Goal: Task Accomplishment & Management: Manage account settings

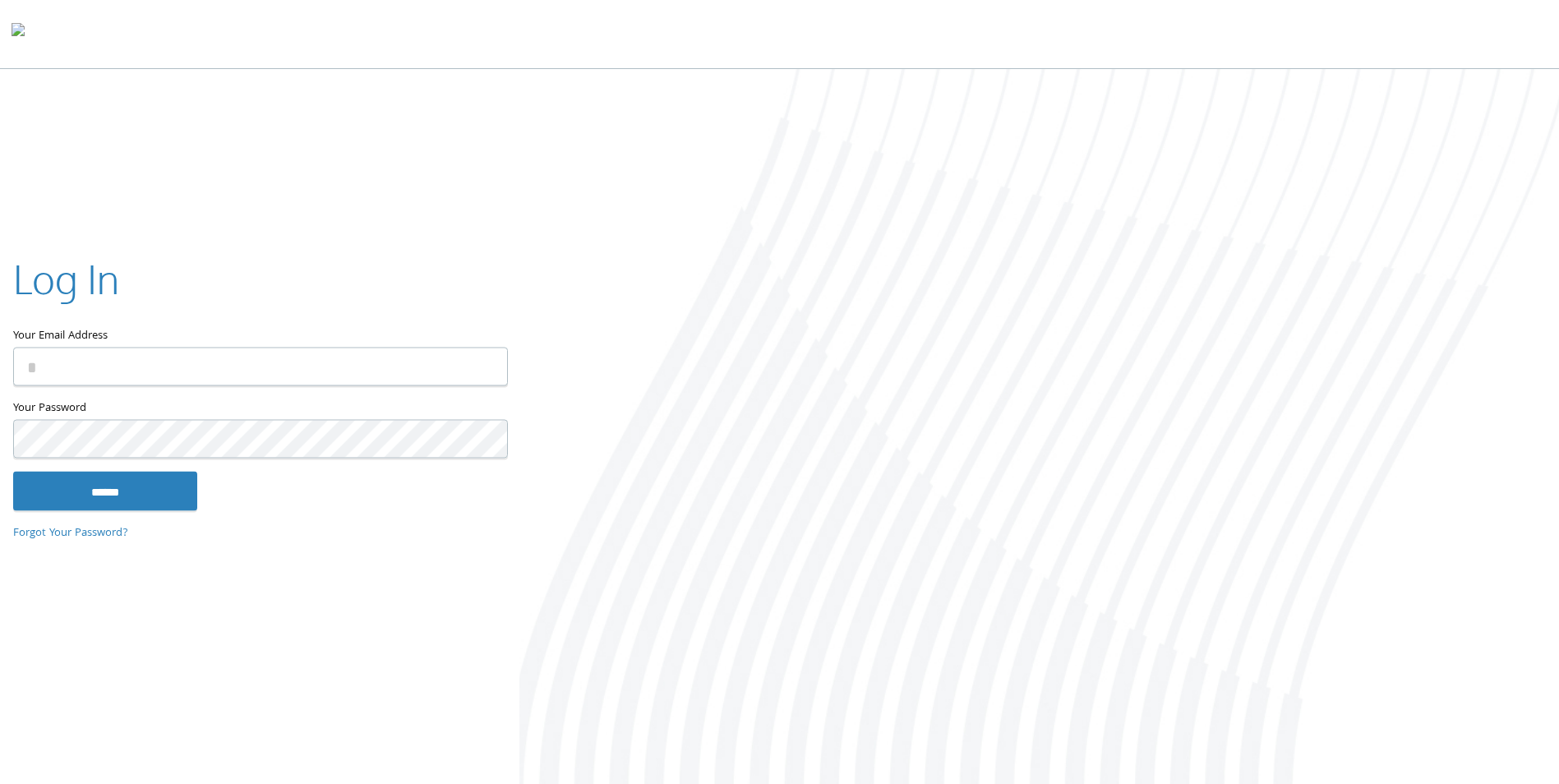
type input "**********"
click at [138, 498] on input "******" at bounding box center [105, 491] width 184 height 40
type input "**********"
click at [155, 490] on input "******" at bounding box center [105, 491] width 184 height 40
